Goal: Transaction & Acquisition: Book appointment/travel/reservation

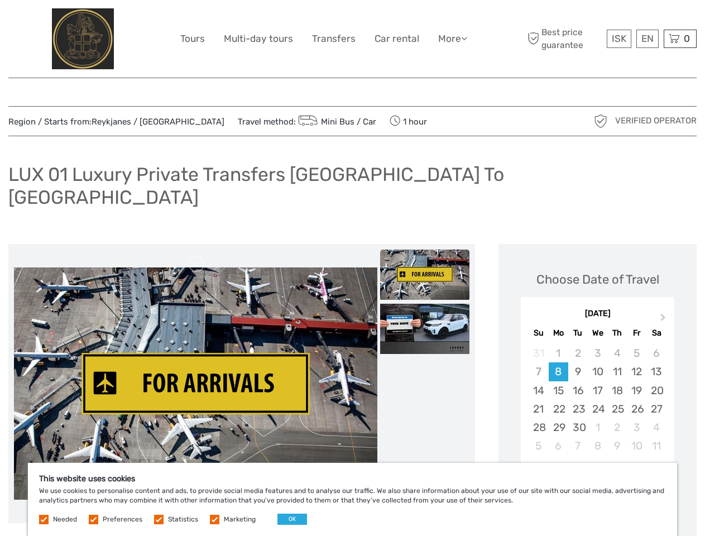
click at [451, 39] on link "More" at bounding box center [452, 39] width 29 height 16
click at [465, 38] on icon at bounding box center [464, 37] width 6 height 9
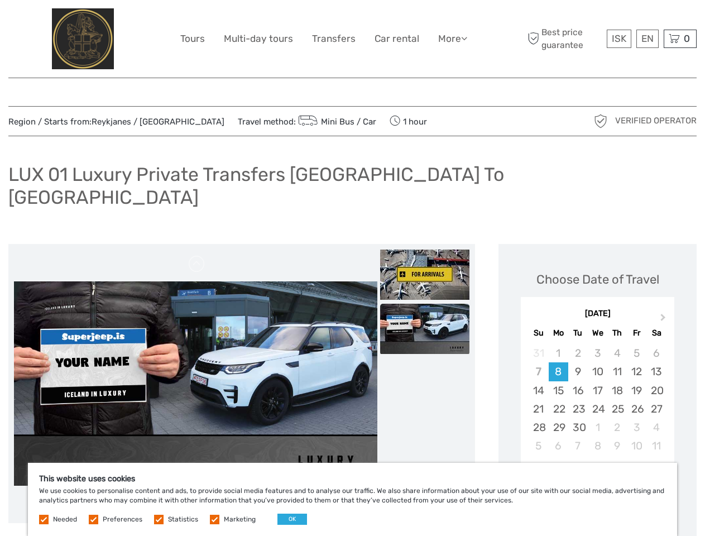
click at [618, 39] on span "ISK" at bounding box center [619, 38] width 15 height 11
click at [647, 39] on div "EN English Español Deutsch" at bounding box center [647, 39] width 22 height 18
click at [680, 39] on div "0 Items Total 0 ISK Checkout The shopping cart is empty." at bounding box center [680, 39] width 33 height 18
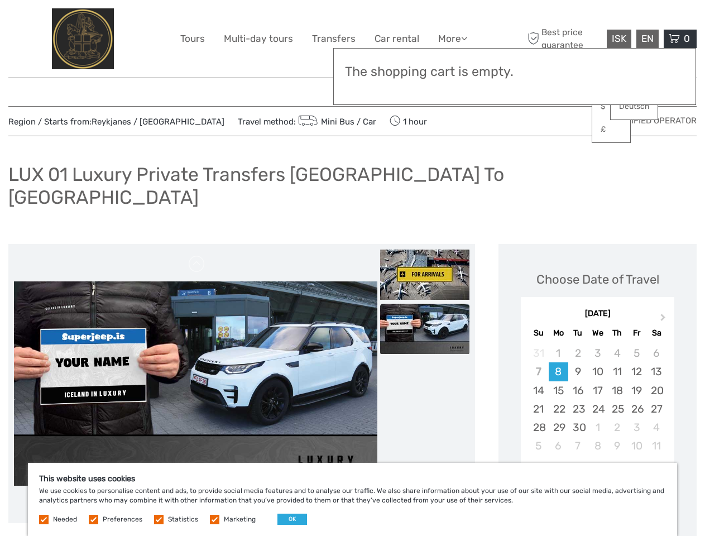
click at [195, 361] on img at bounding box center [195, 383] width 363 height 204
click at [197, 255] on link at bounding box center [197, 264] width 18 height 18
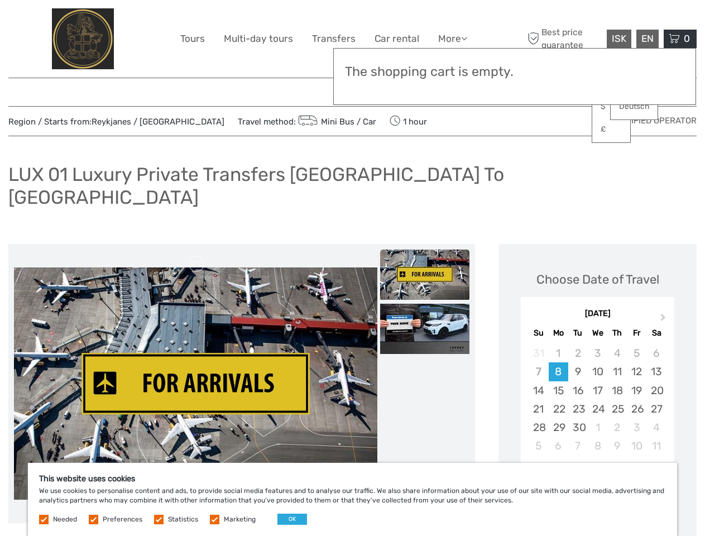
click at [425, 252] on img at bounding box center [424, 274] width 89 height 50
click at [425, 306] on img at bounding box center [424, 329] width 89 height 50
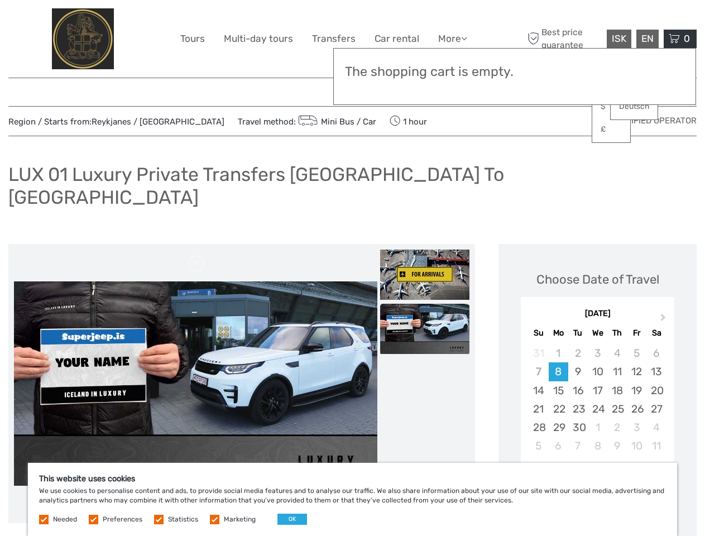
click at [664, 311] on button "Next Month" at bounding box center [664, 320] width 18 height 18
